Goal: Find specific page/section: Find specific page/section

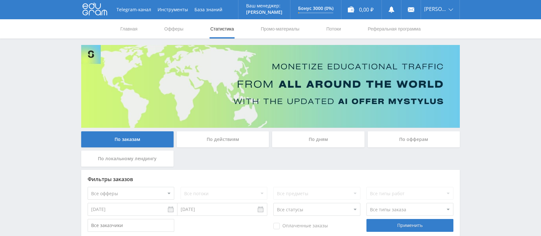
scroll to position [168, 0]
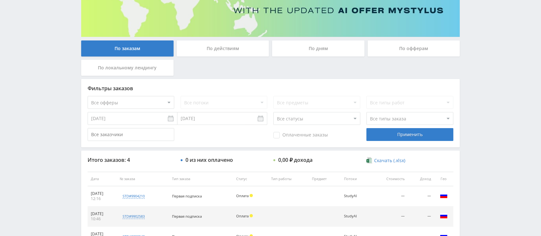
scroll to position [168, 0]
